Goal: Information Seeking & Learning: Find specific page/section

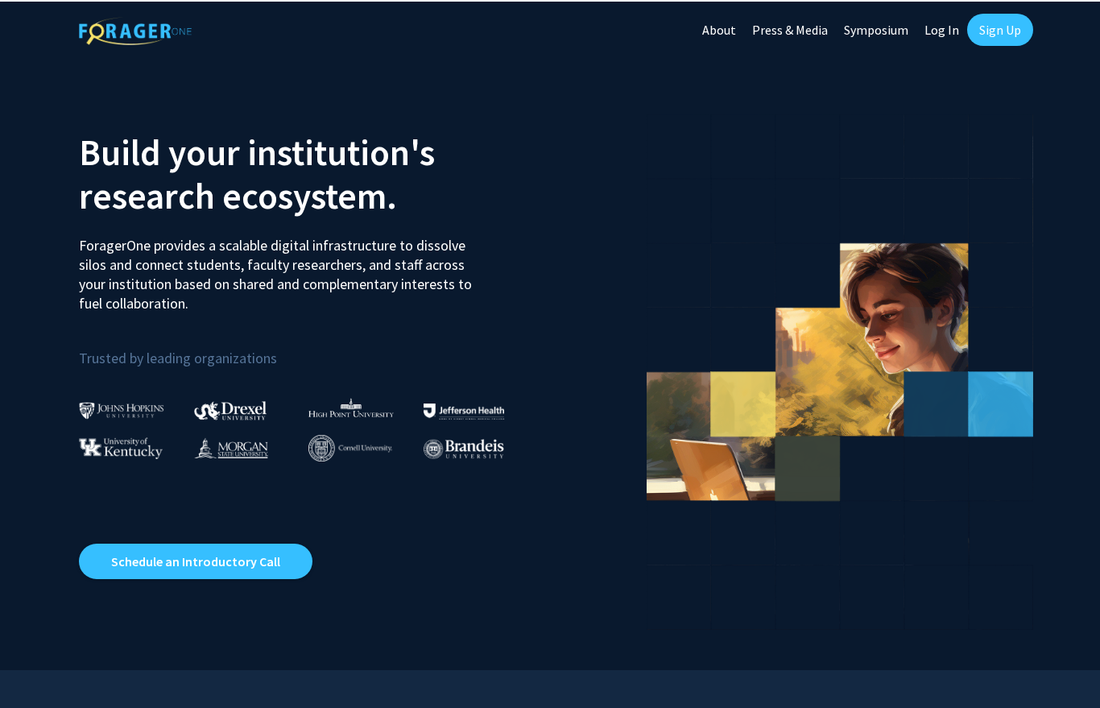
scroll to position [6, 0]
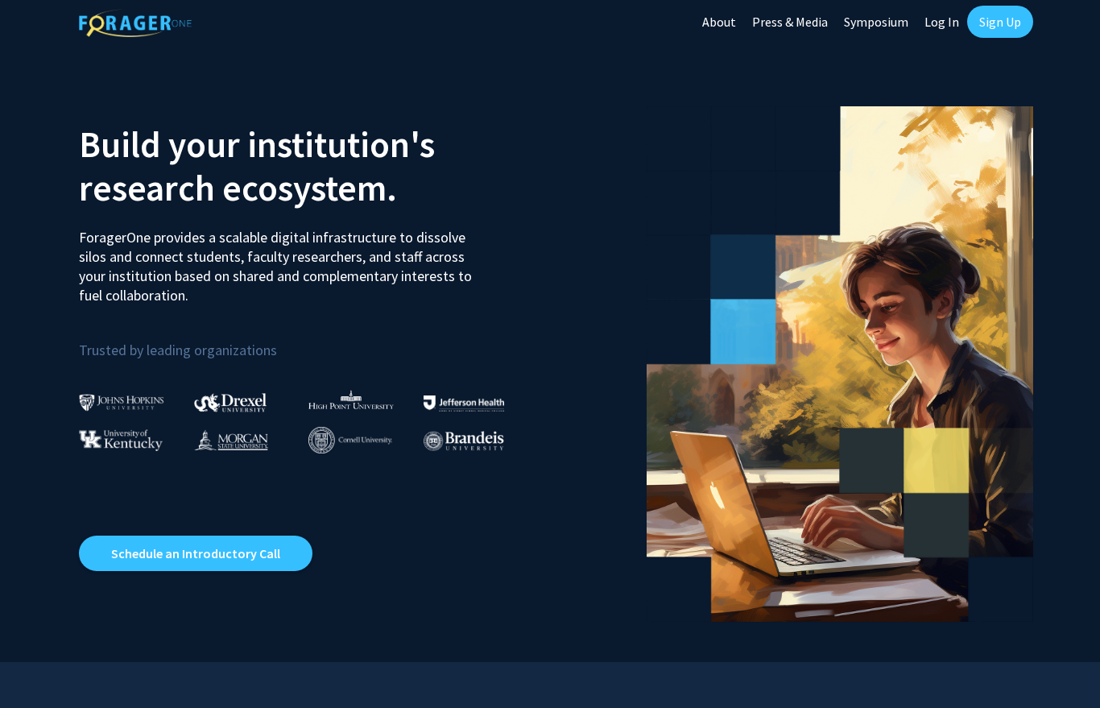
click at [946, 27] on link "Log In" at bounding box center [942, 22] width 51 height 56
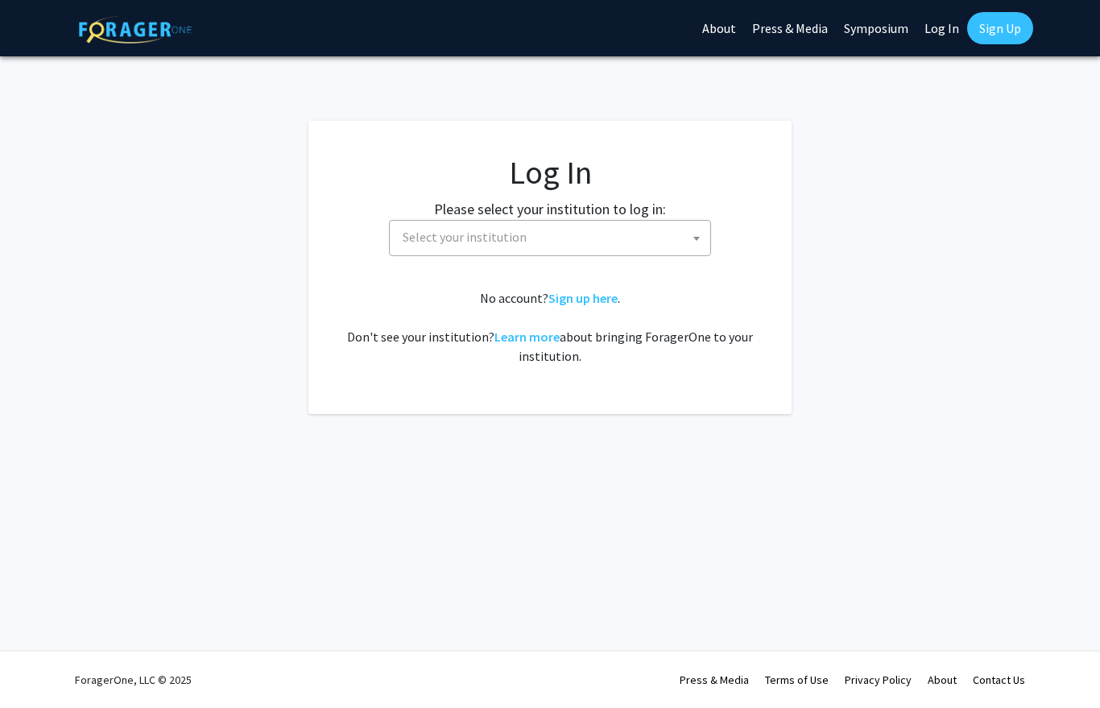
click at [678, 233] on span "Select your institution" at bounding box center [553, 237] width 314 height 33
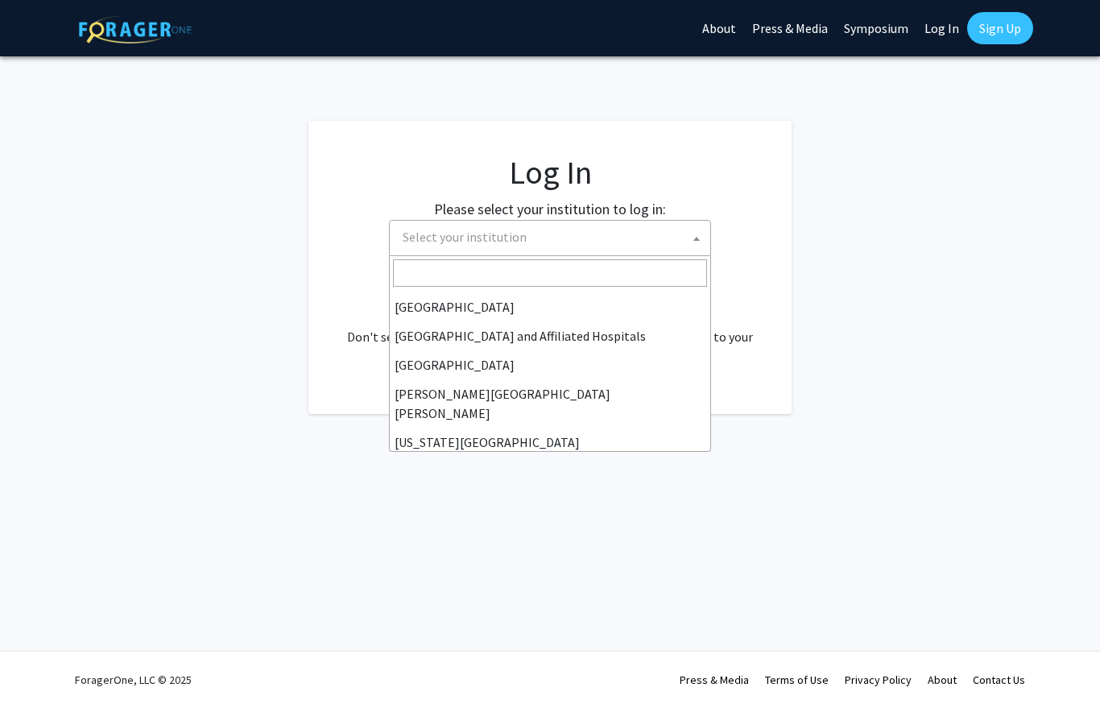
scroll to position [241, 0]
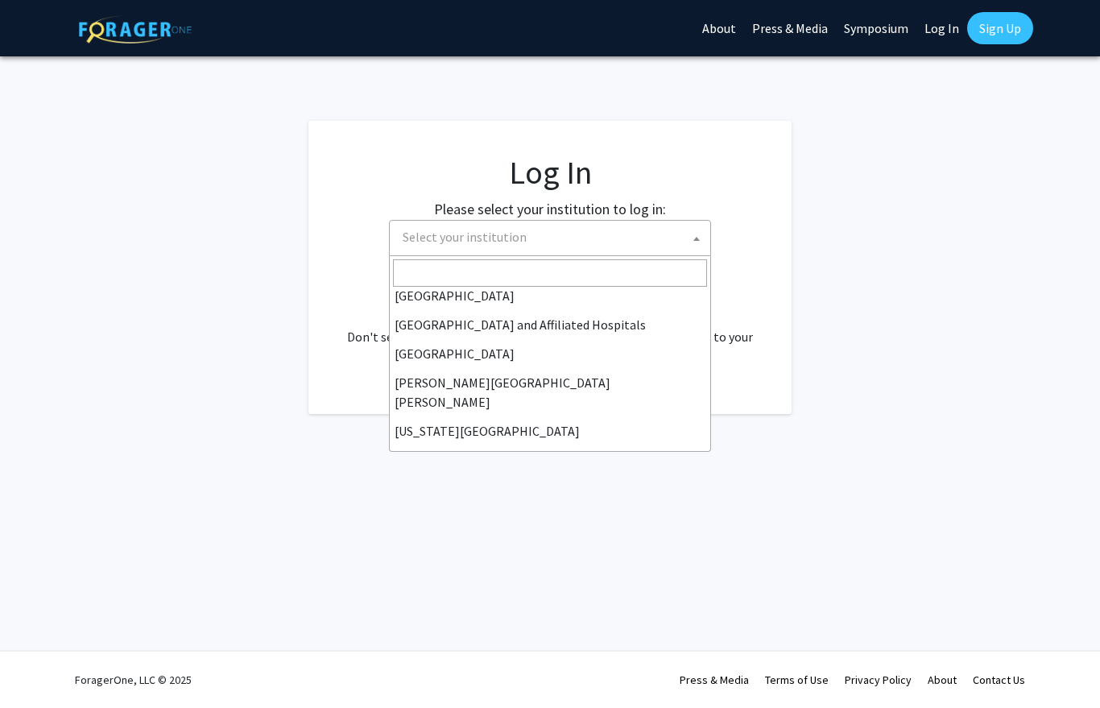
select select "1"
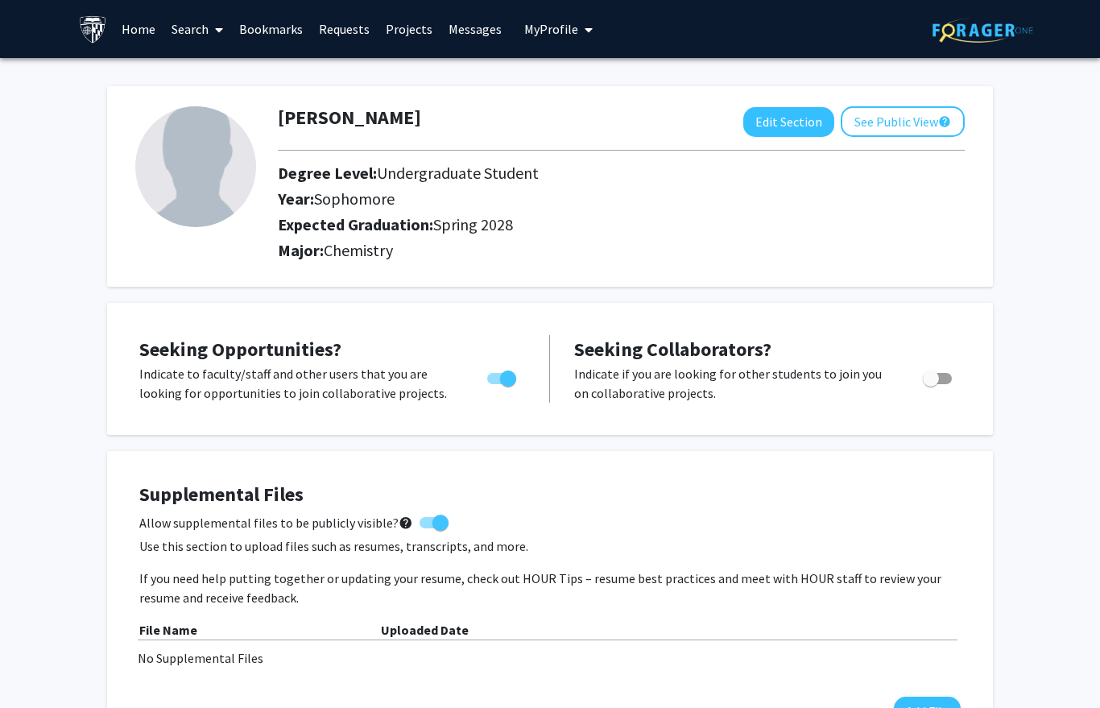
click at [212, 35] on span at bounding box center [216, 30] width 14 height 56
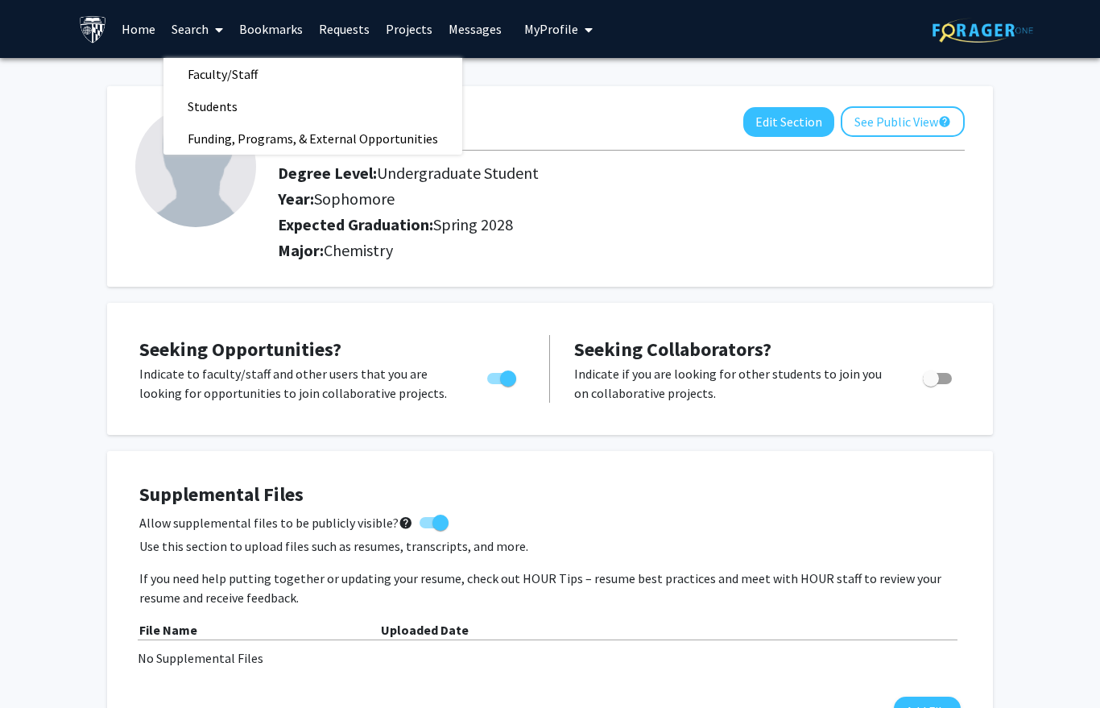
click at [257, 72] on span "Faculty/Staff" at bounding box center [222, 74] width 118 height 32
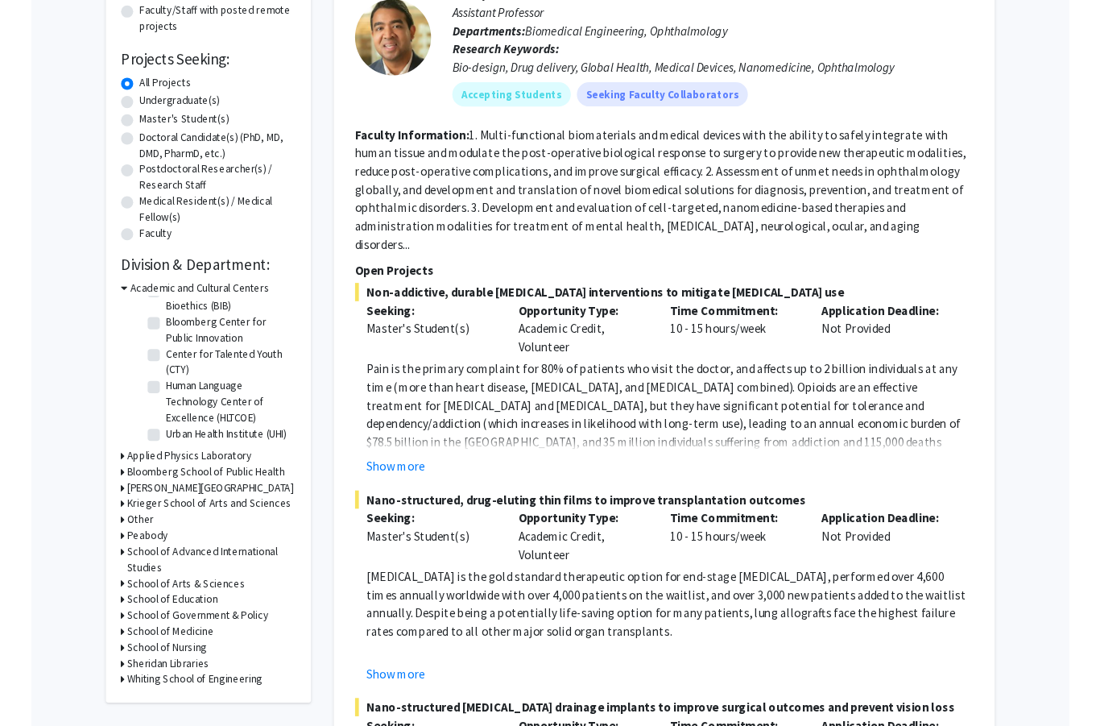
scroll to position [226, 0]
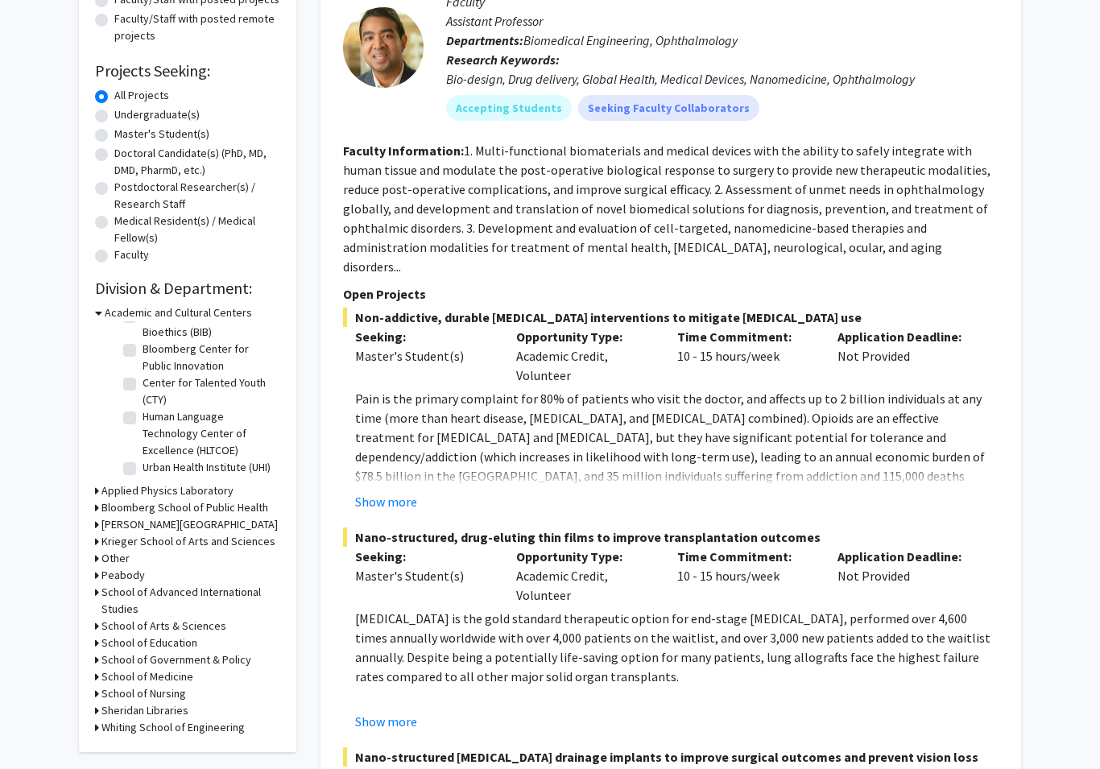
click at [216, 544] on h3 "Krieger School of Arts and Sciences" at bounding box center [188, 542] width 174 height 17
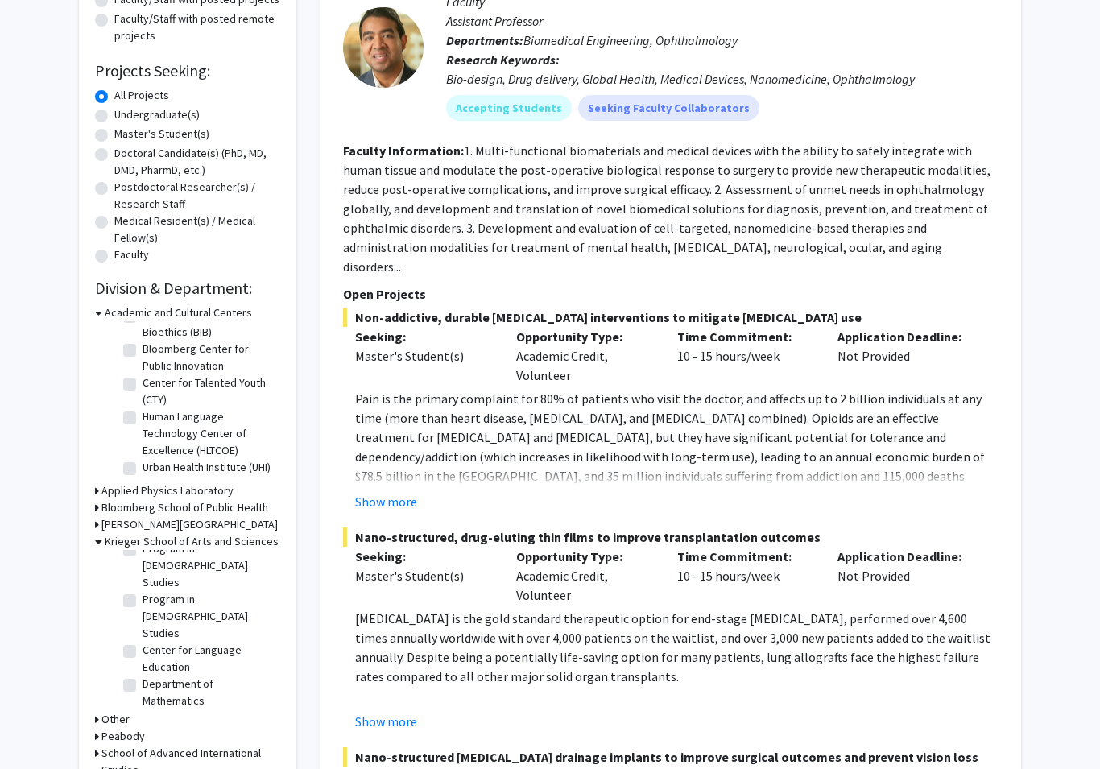
scroll to position [915, 0]
click at [241, 678] on label "Department of Mathematics" at bounding box center [210, 695] width 134 height 34
click at [153, 678] on input "Department of Mathematics" at bounding box center [148, 683] width 10 height 10
checkbox input "true"
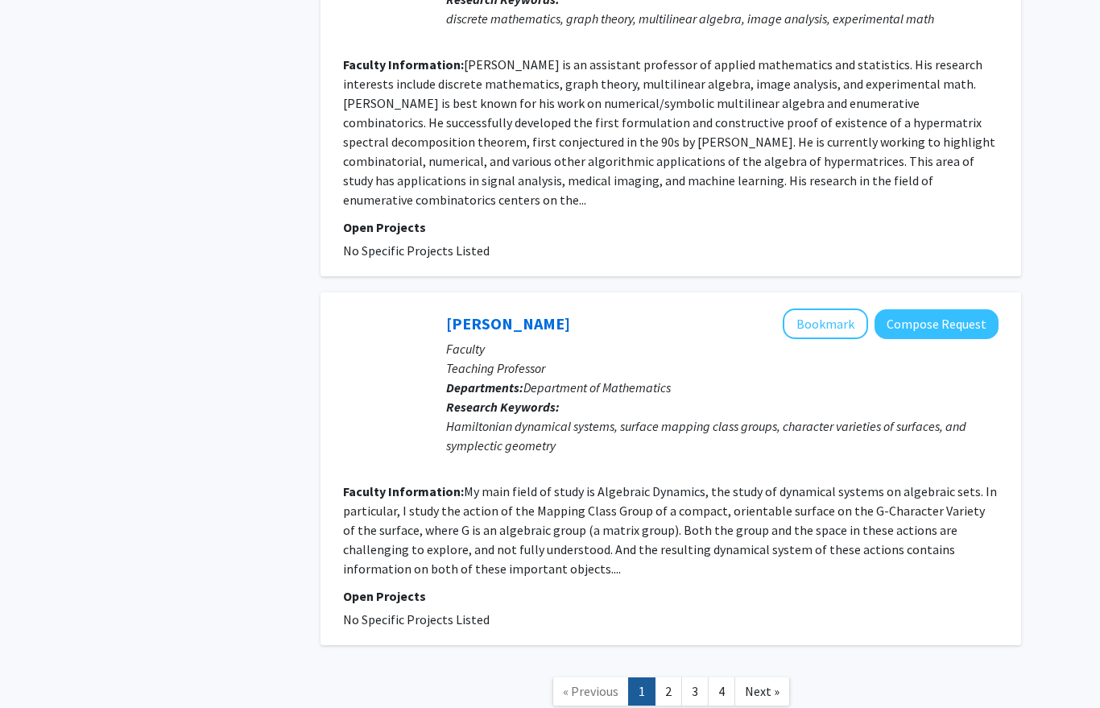
scroll to position [3344, 0]
click at [673, 678] on link "2" at bounding box center [668, 692] width 27 height 28
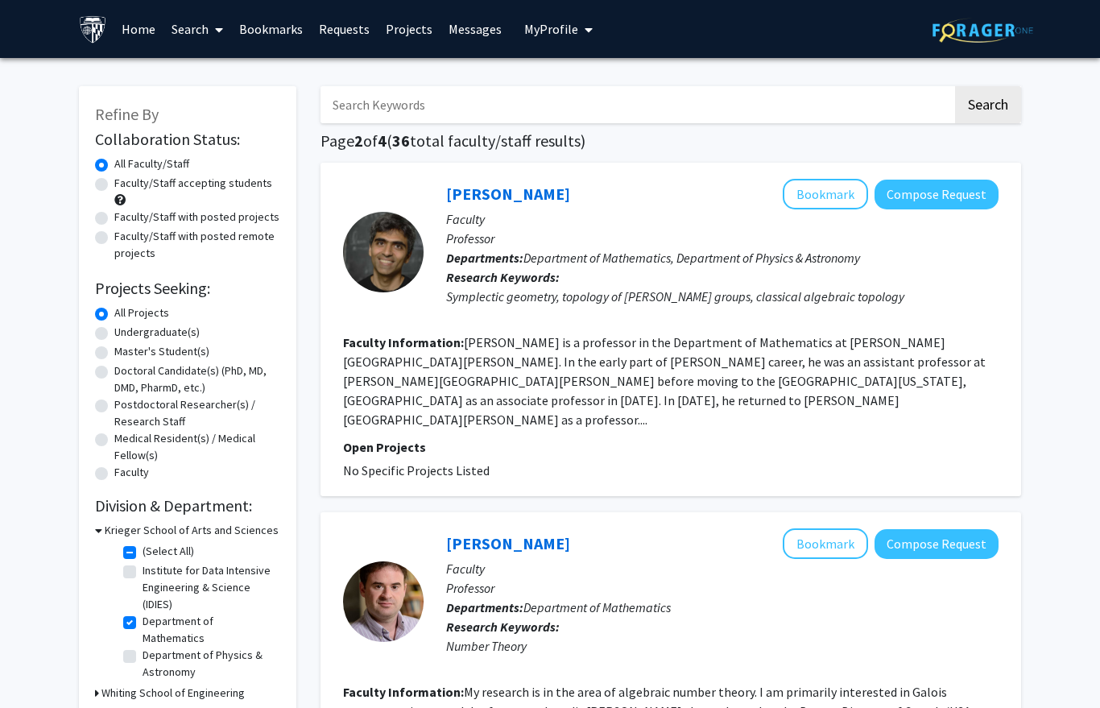
click at [143, 623] on label "Department of Mathematics" at bounding box center [210, 630] width 134 height 34
click at [143, 623] on input "Department of Mathematics" at bounding box center [148, 618] width 10 height 10
checkbox input "false"
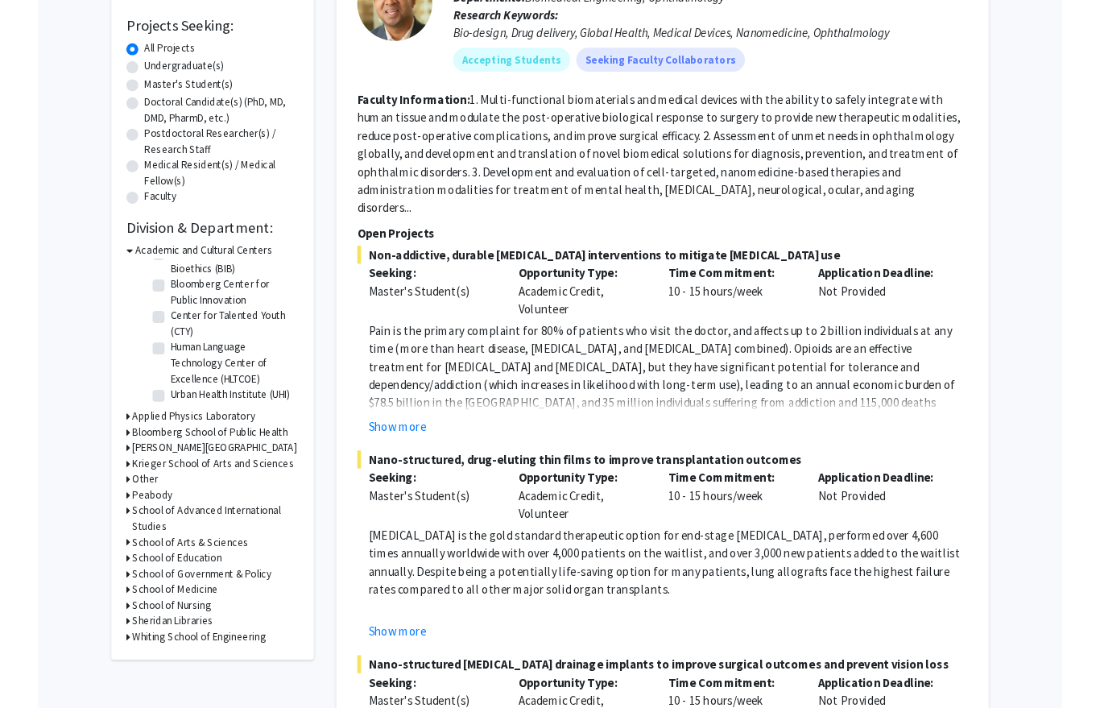
scroll to position [313, 0]
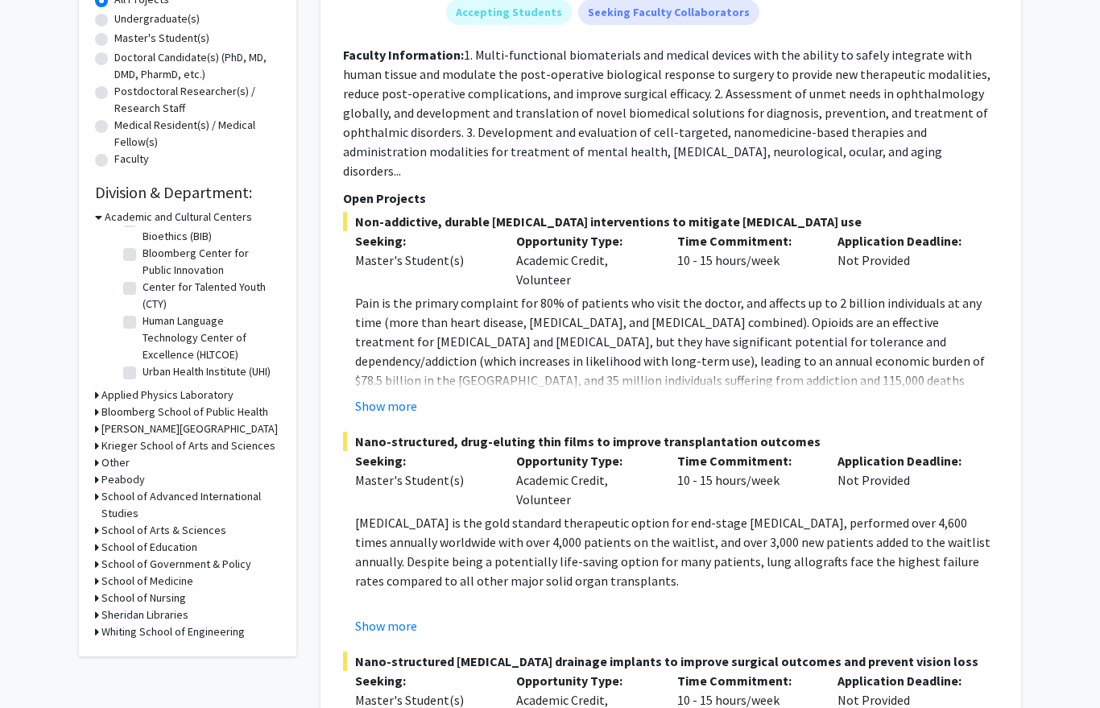
click at [121, 445] on h3 "Krieger School of Arts and Sciences" at bounding box center [188, 445] width 174 height 17
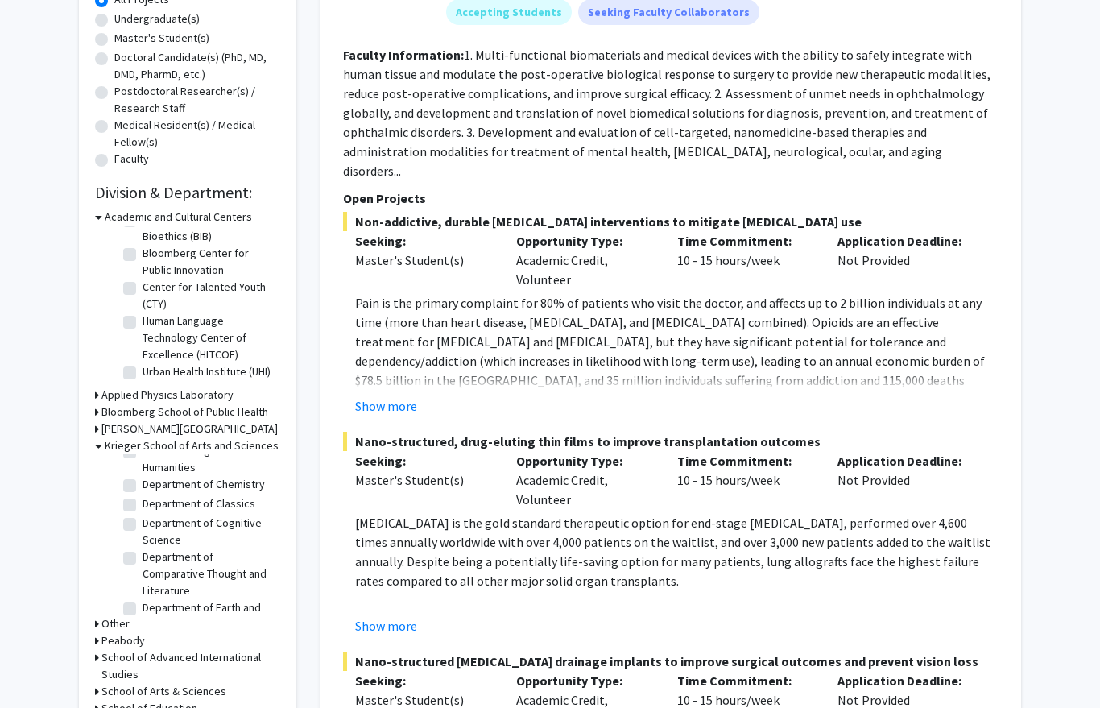
scroll to position [384, 0]
click at [164, 478] on label "Department of Chemistry" at bounding box center [204, 483] width 122 height 17
click at [153, 478] on input "Department of Chemistry" at bounding box center [148, 480] width 10 height 10
checkbox input "true"
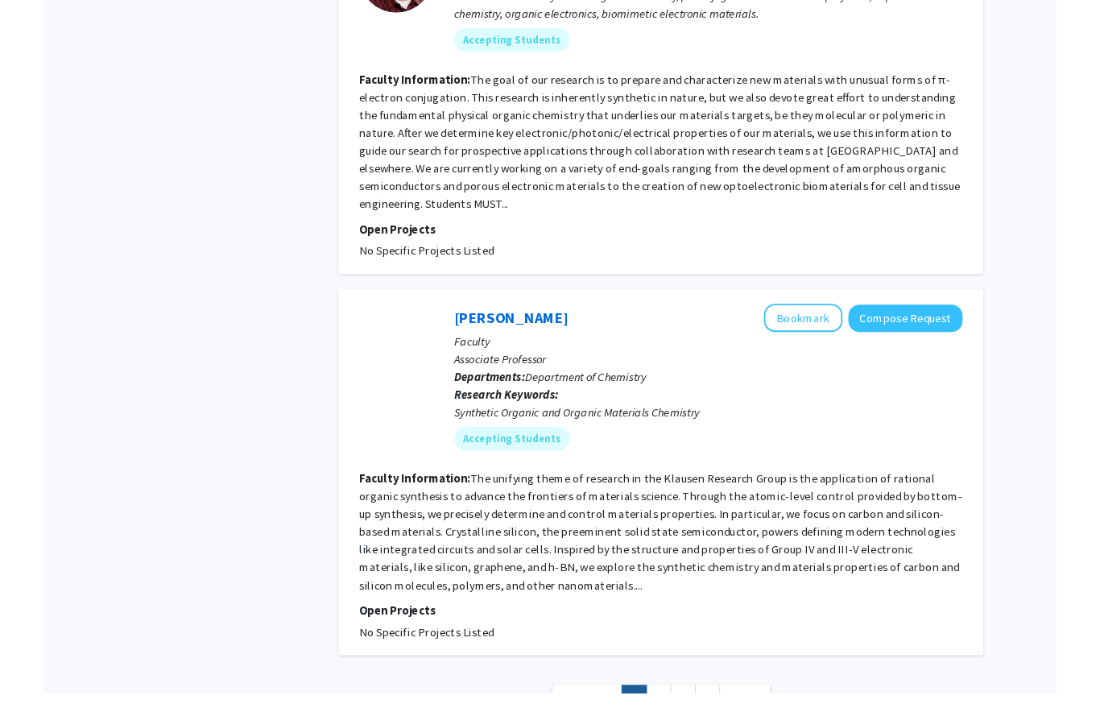
scroll to position [4075, 0]
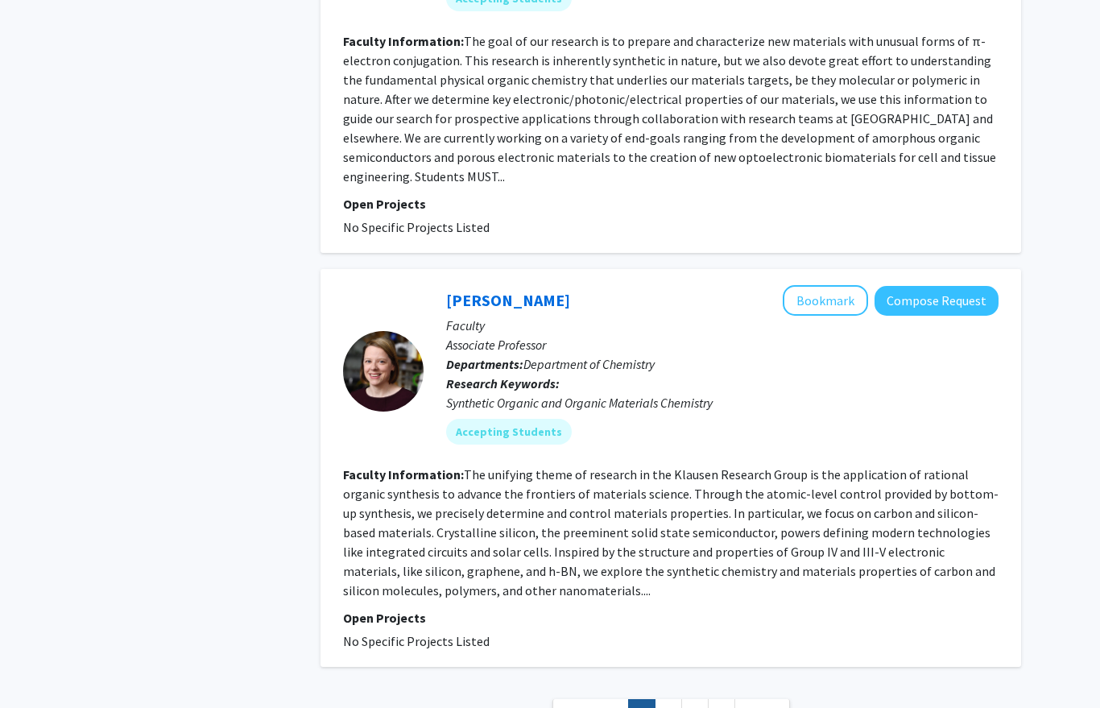
click at [717, 699] on link "4" at bounding box center [721, 713] width 27 height 28
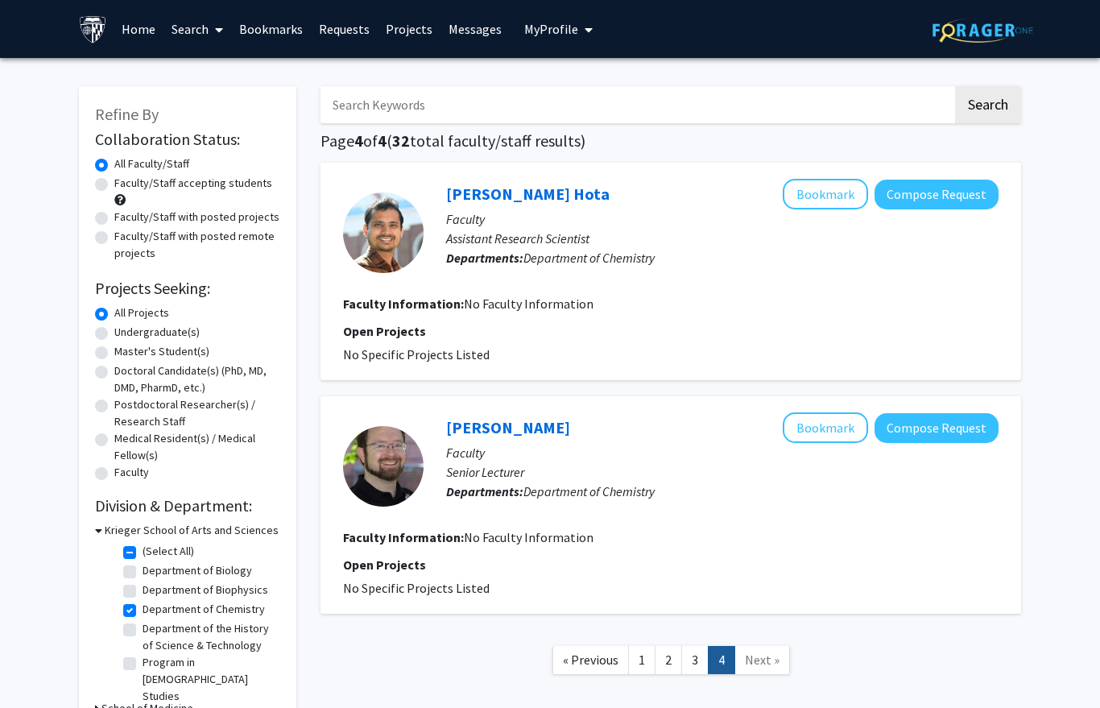
click at [695, 662] on link "3" at bounding box center [694, 660] width 27 height 28
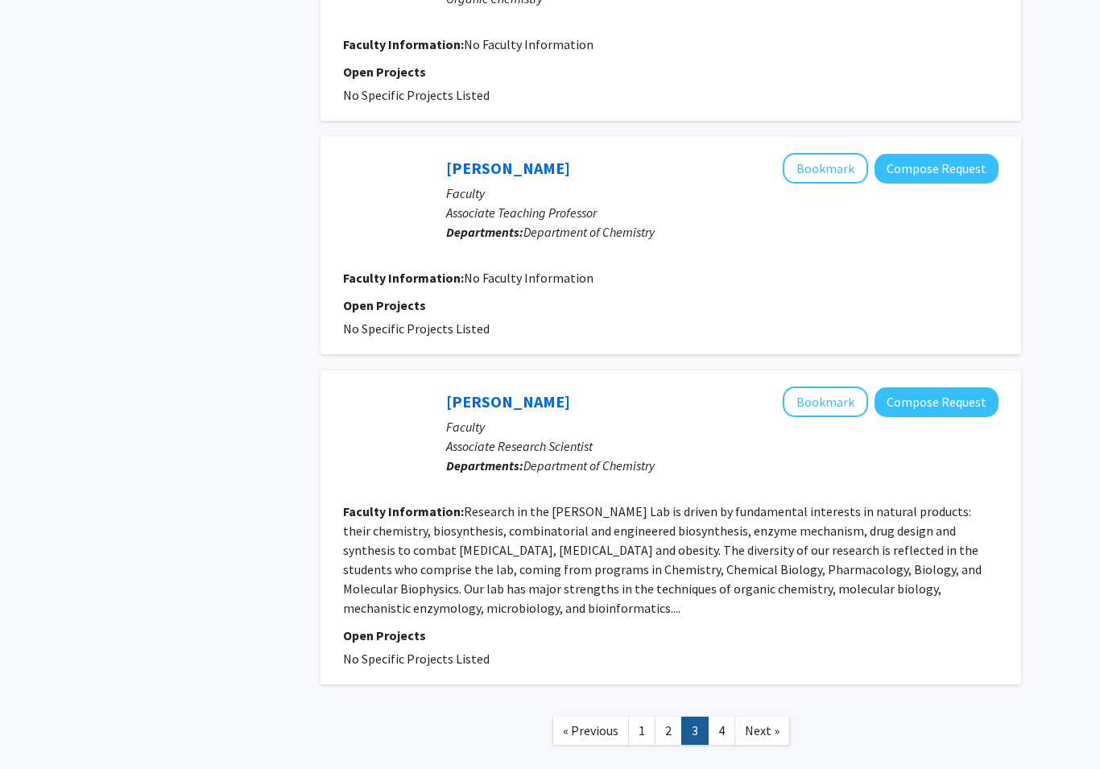
scroll to position [2605, 0]
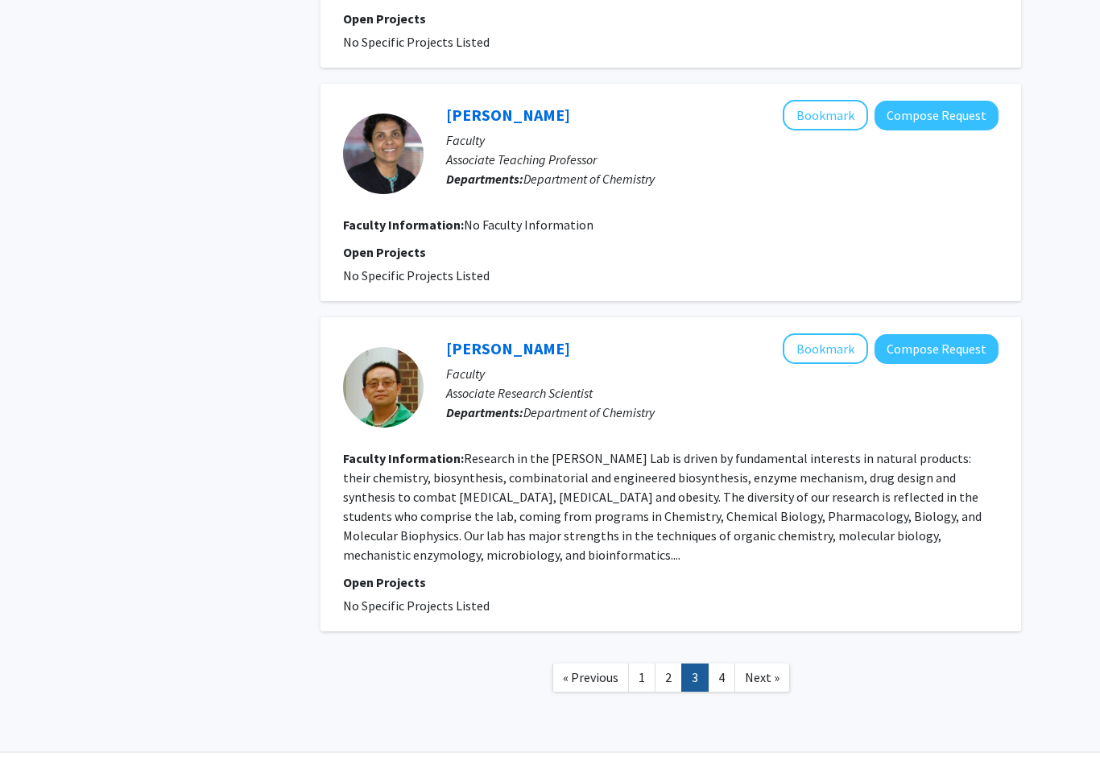
click at [673, 664] on link "2" at bounding box center [668, 678] width 27 height 28
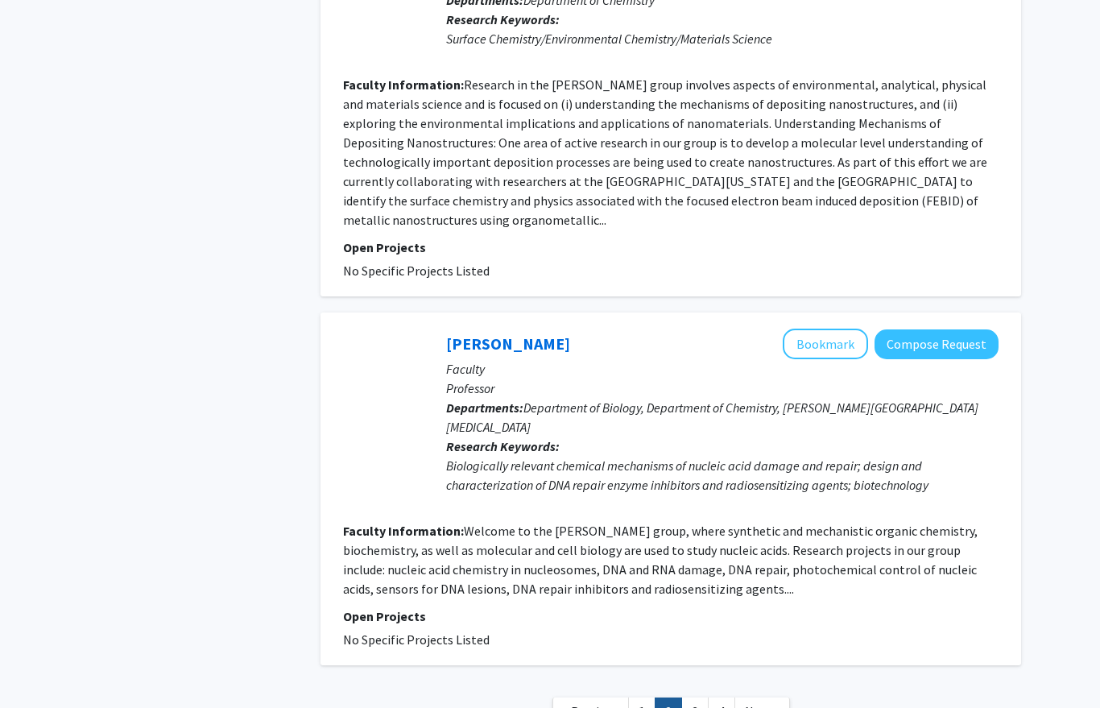
scroll to position [3479, 0]
click at [723, 697] on link "4" at bounding box center [721, 711] width 27 height 28
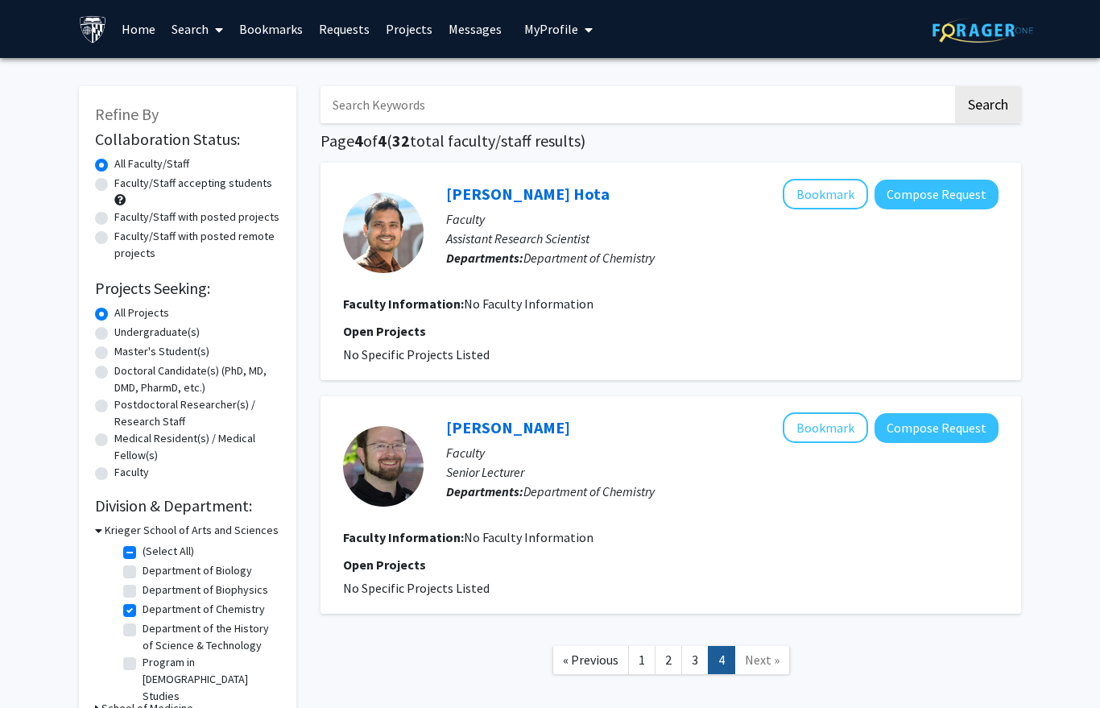
click at [644, 658] on link "1" at bounding box center [641, 660] width 27 height 28
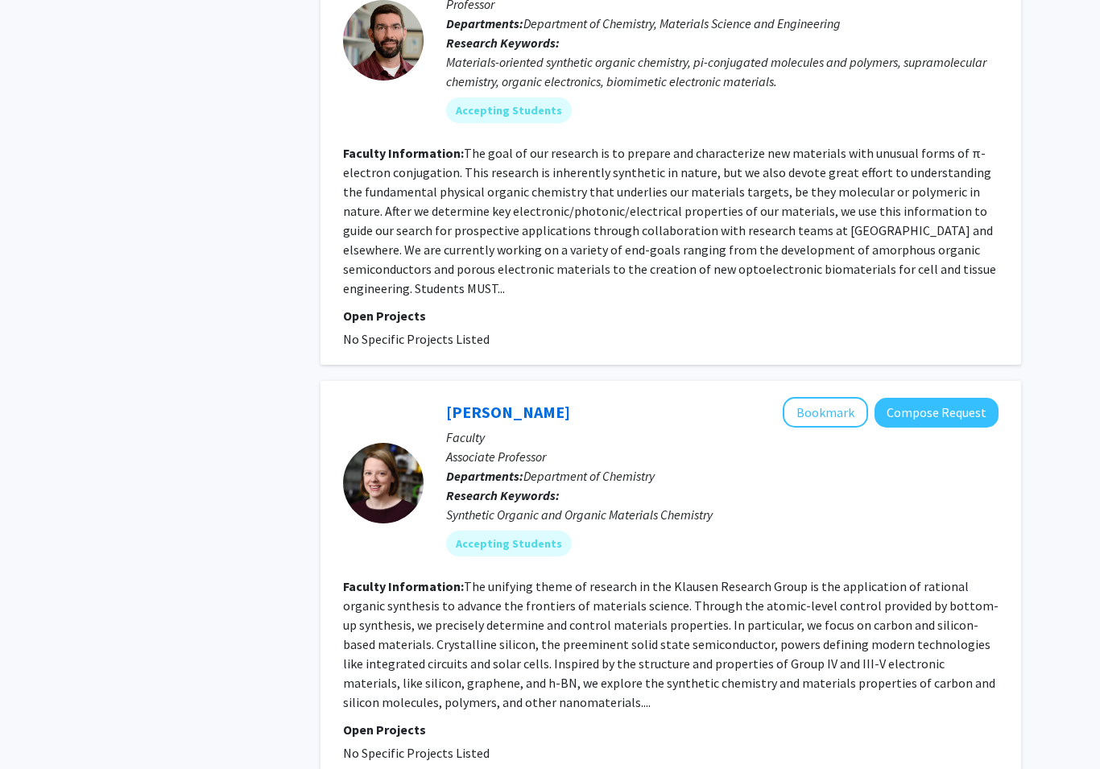
scroll to position [4013, 0]
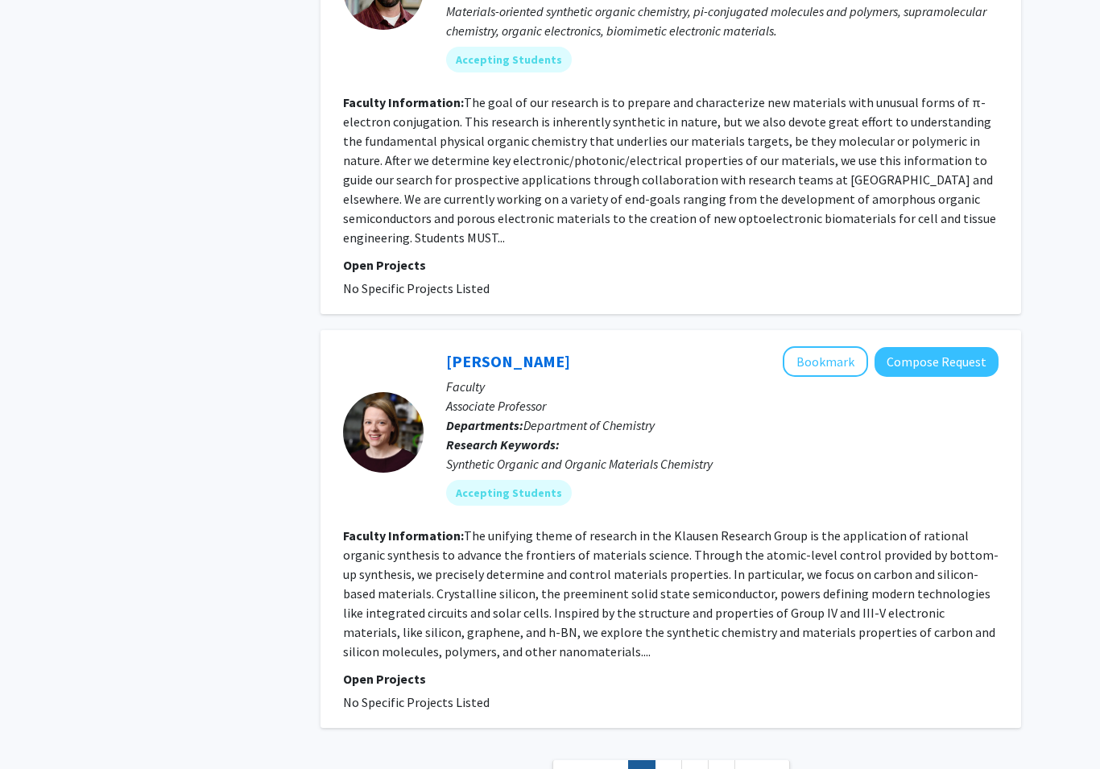
click at [670, 707] on link "2" at bounding box center [668, 774] width 27 height 28
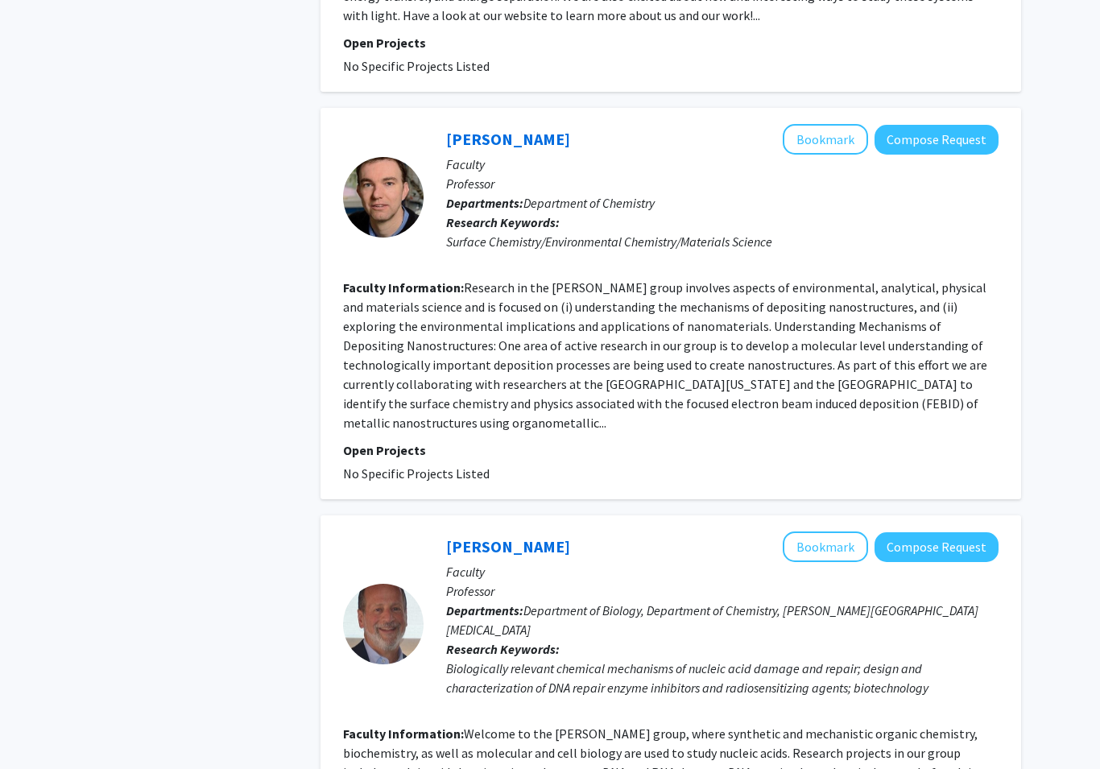
scroll to position [3455, 0]
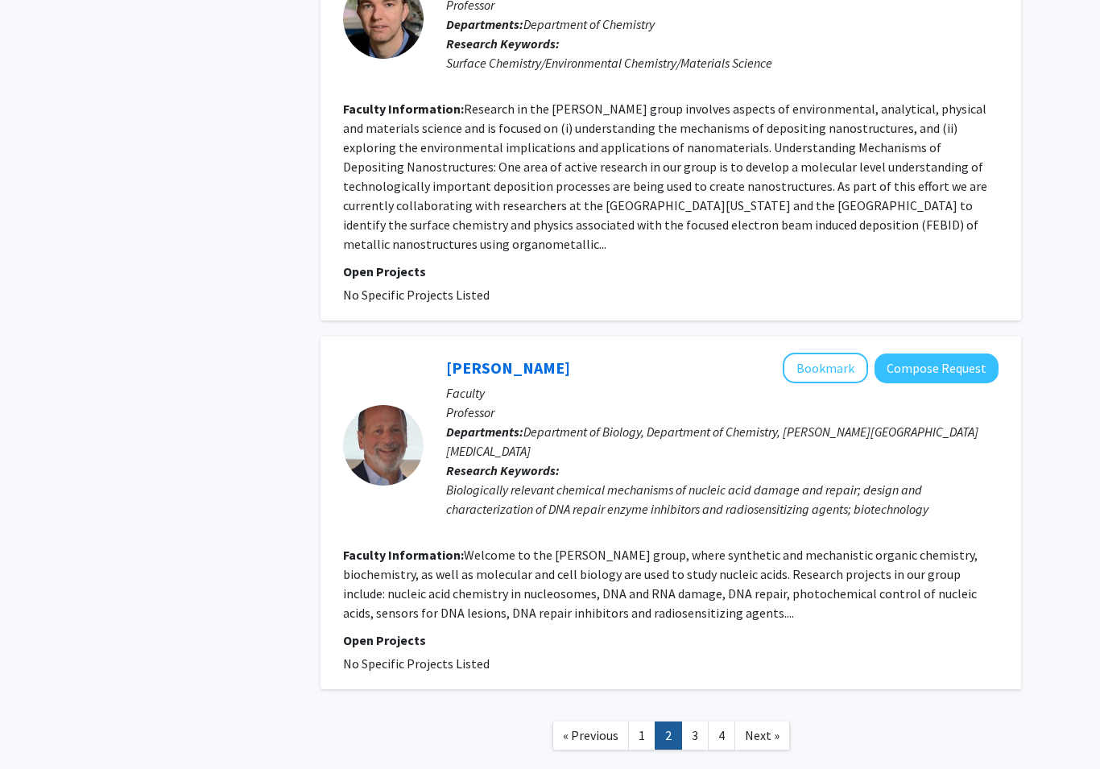
click at [645, 707] on link "1" at bounding box center [641, 736] width 27 height 28
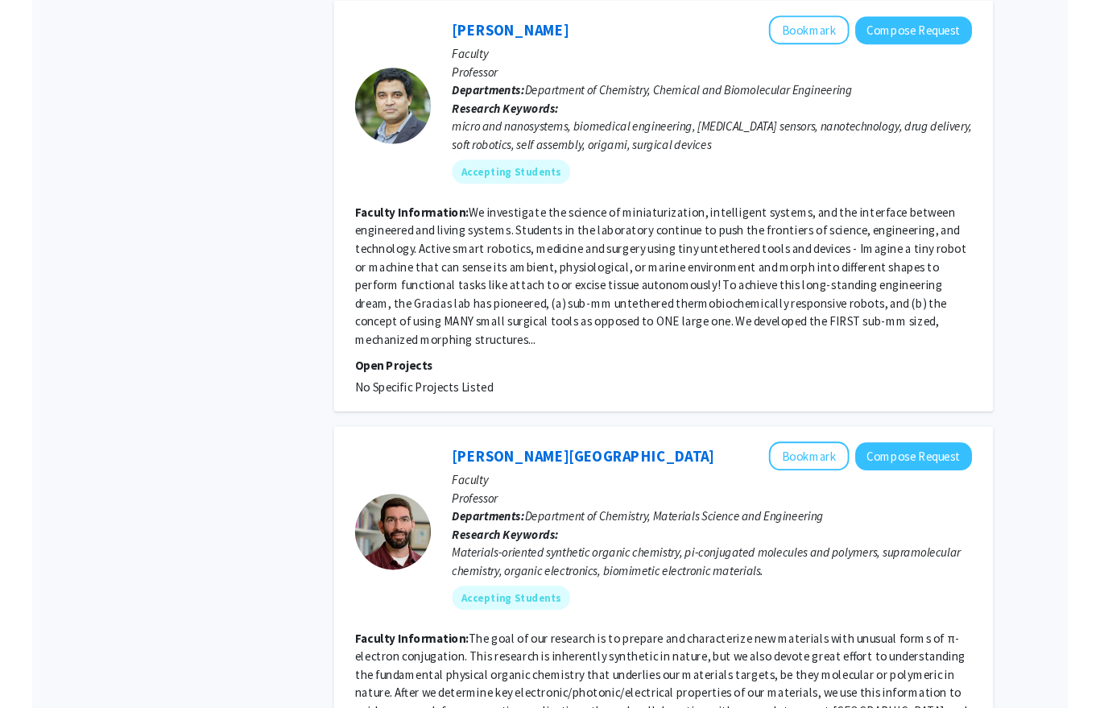
scroll to position [3474, 0]
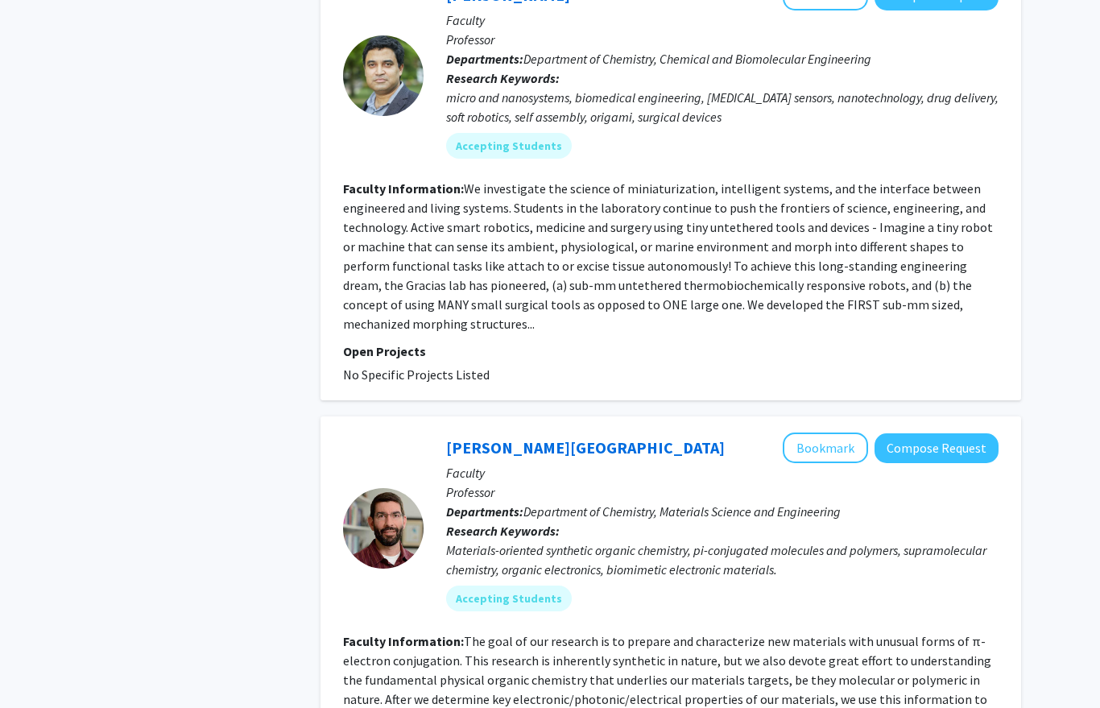
click at [587, 631] on section "Faculty Information: The goal of our research is to prepare and characterize ne…" at bounding box center [671, 708] width 656 height 155
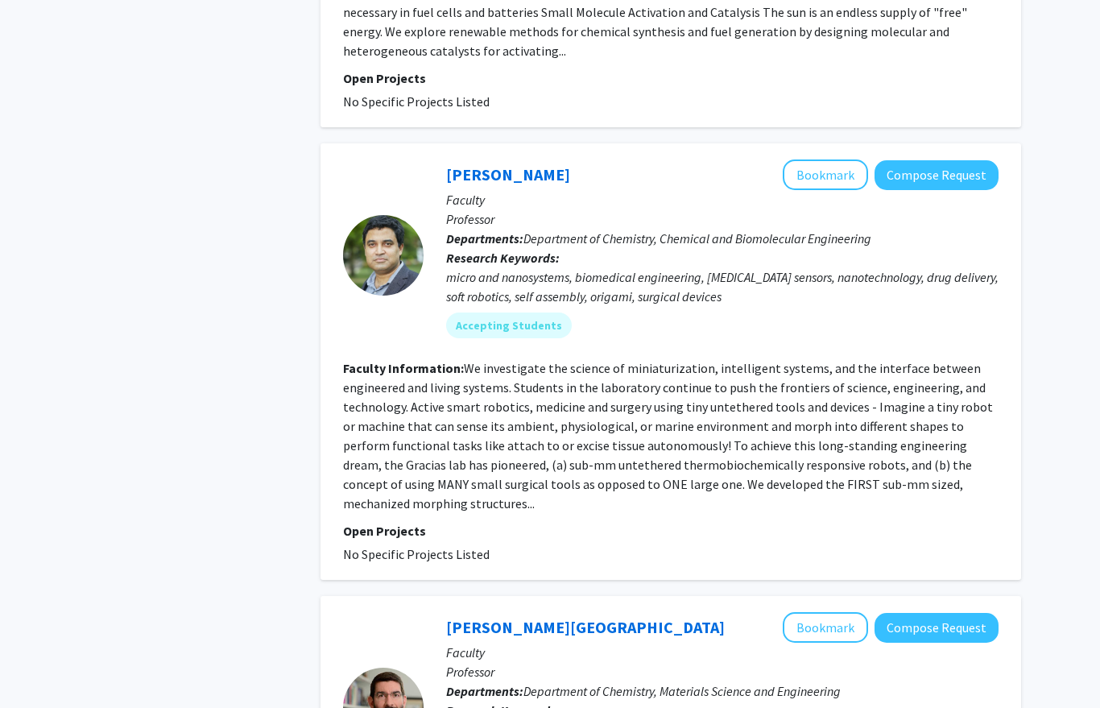
scroll to position [3292, 0]
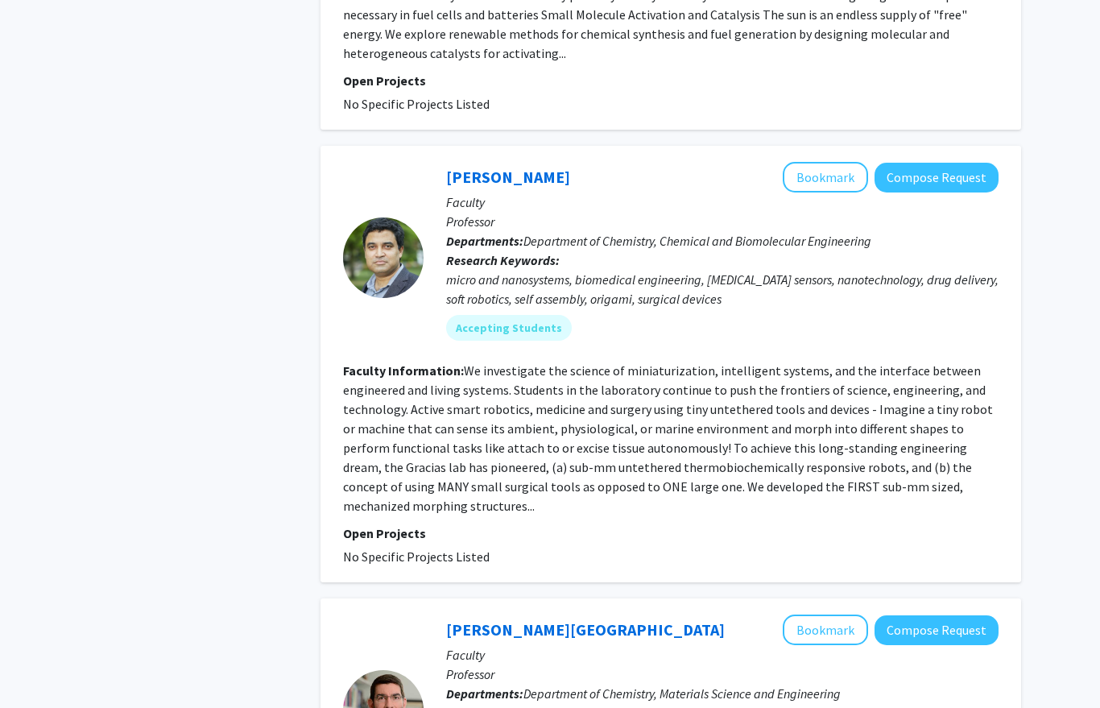
click at [493, 620] on link "J. D. Tovar" at bounding box center [585, 630] width 279 height 20
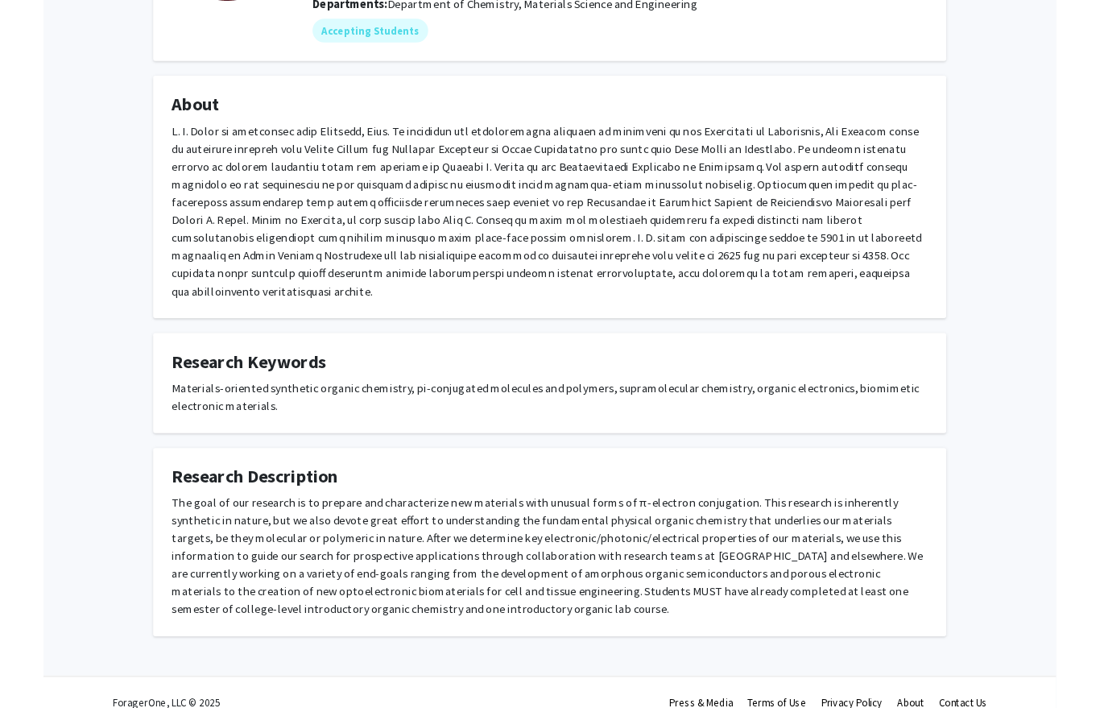
scroll to position [271, 0]
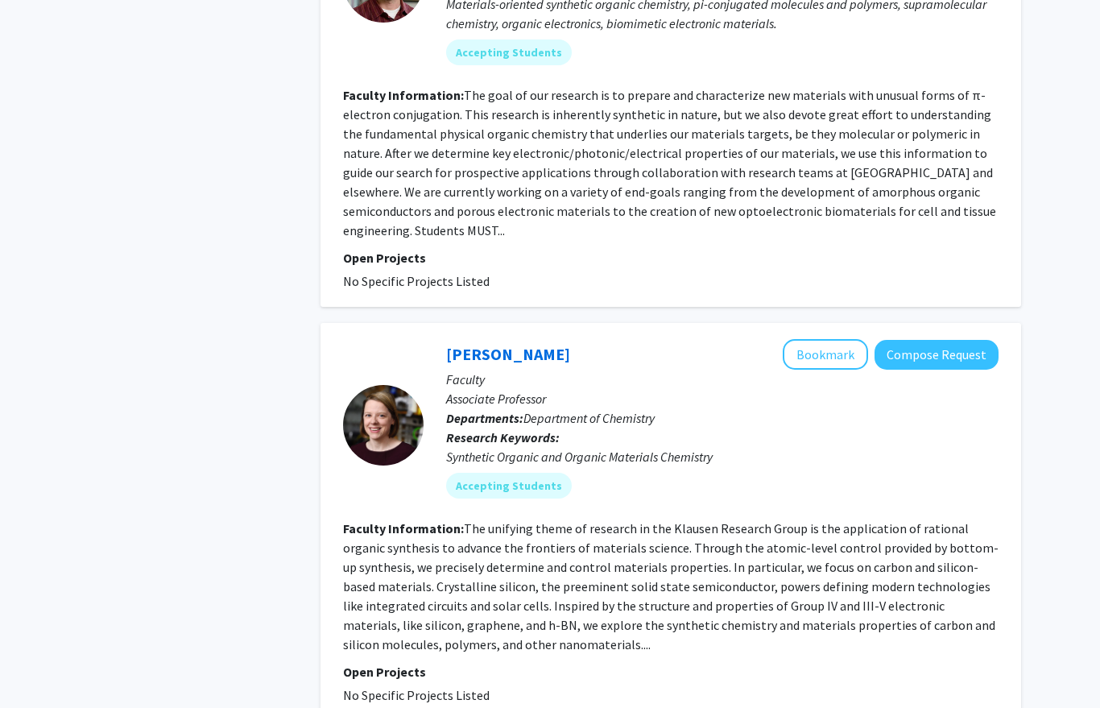
scroll to position [3976, 0]
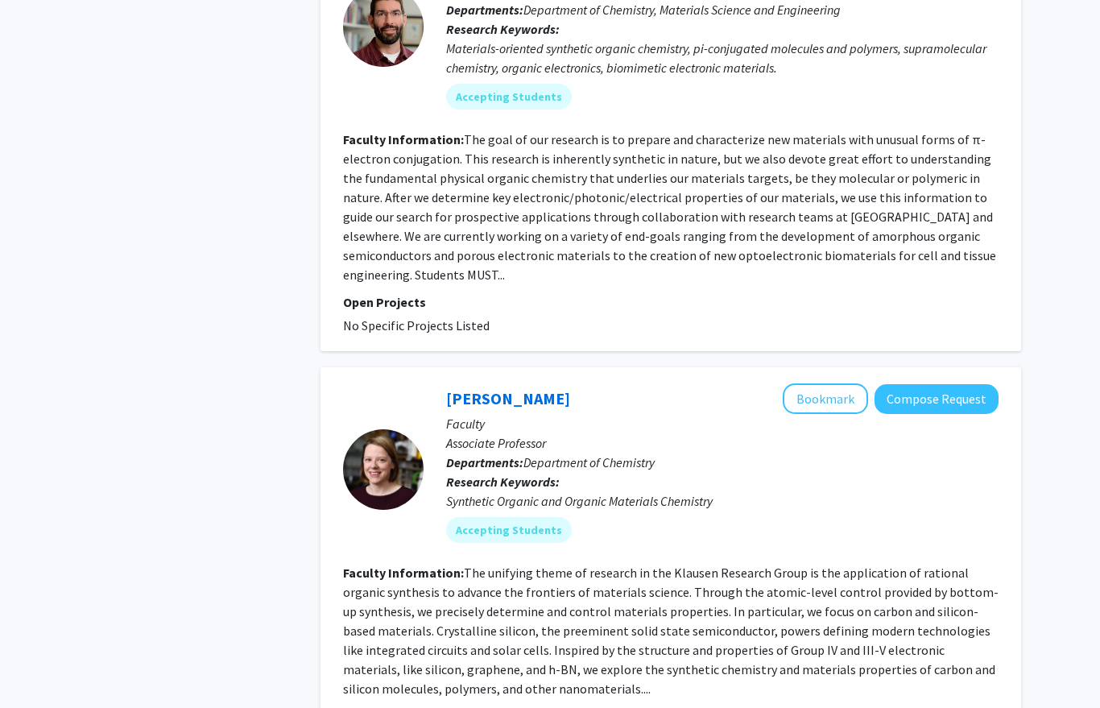
click at [474, 388] on link "Bekka Klausen" at bounding box center [508, 398] width 124 height 20
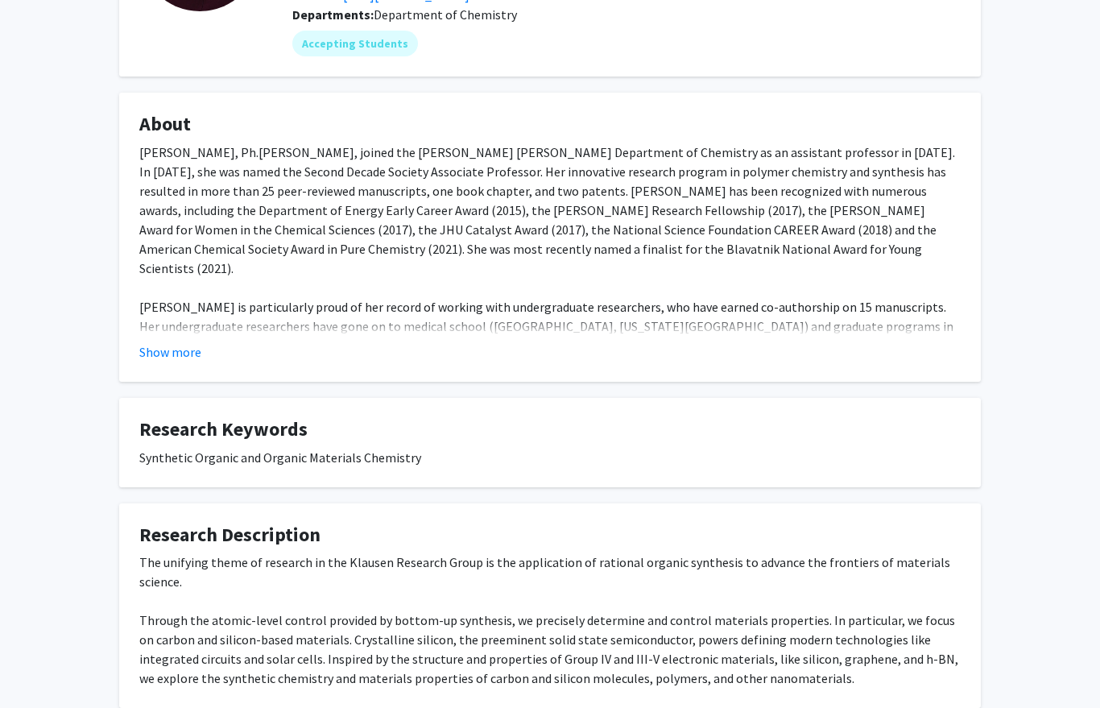
scroll to position [193, 0]
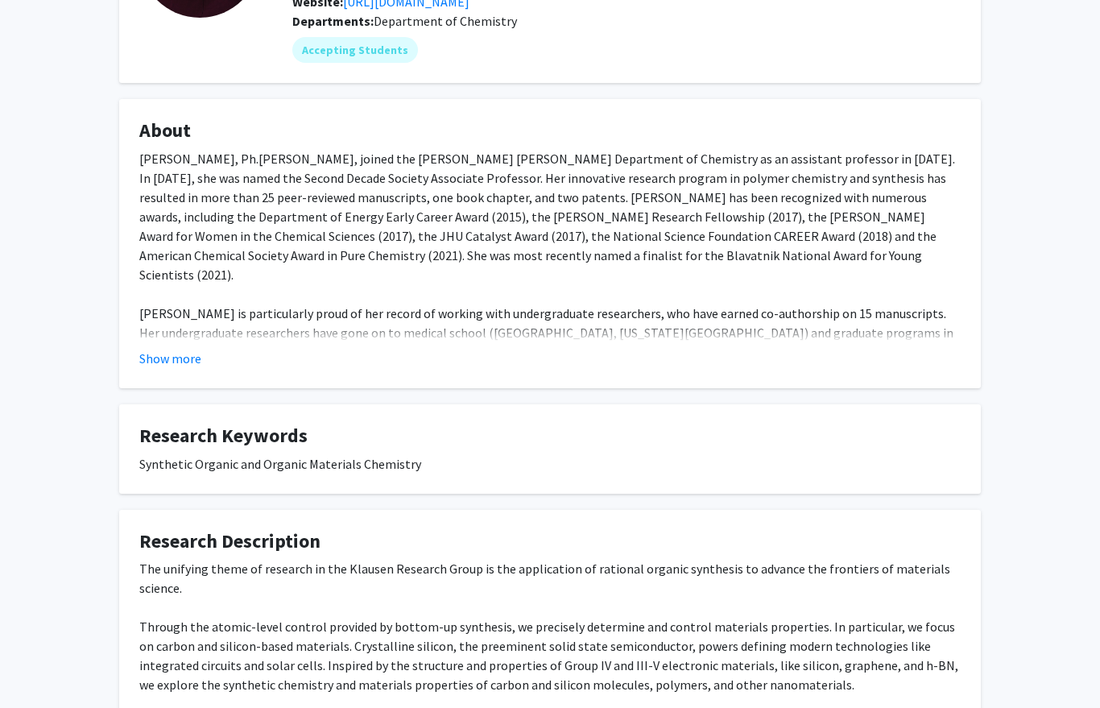
click at [182, 362] on button "Show more" at bounding box center [170, 358] width 62 height 19
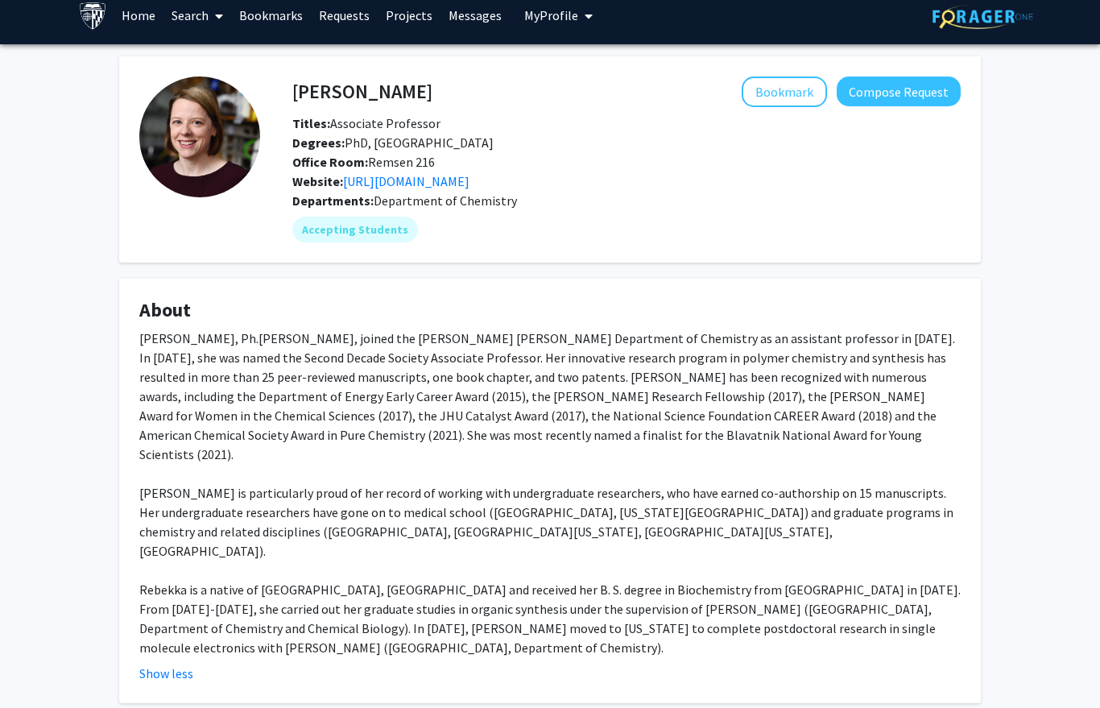
scroll to position [0, 0]
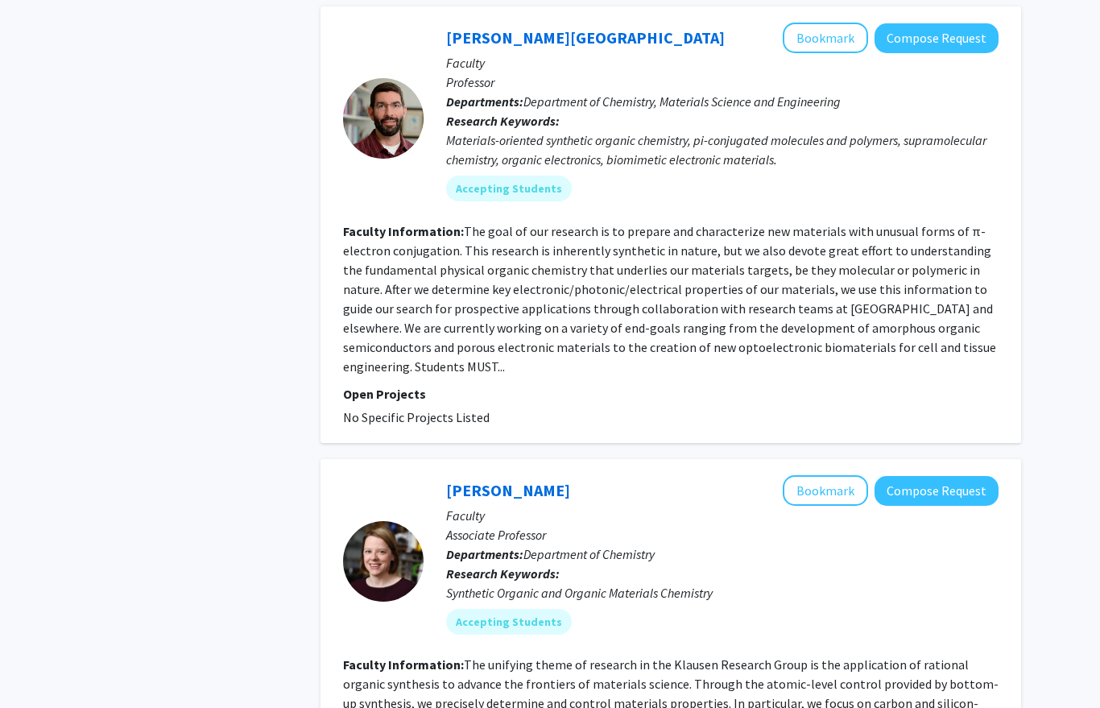
scroll to position [3881, 0]
